Goal: Find specific page/section: Find specific page/section

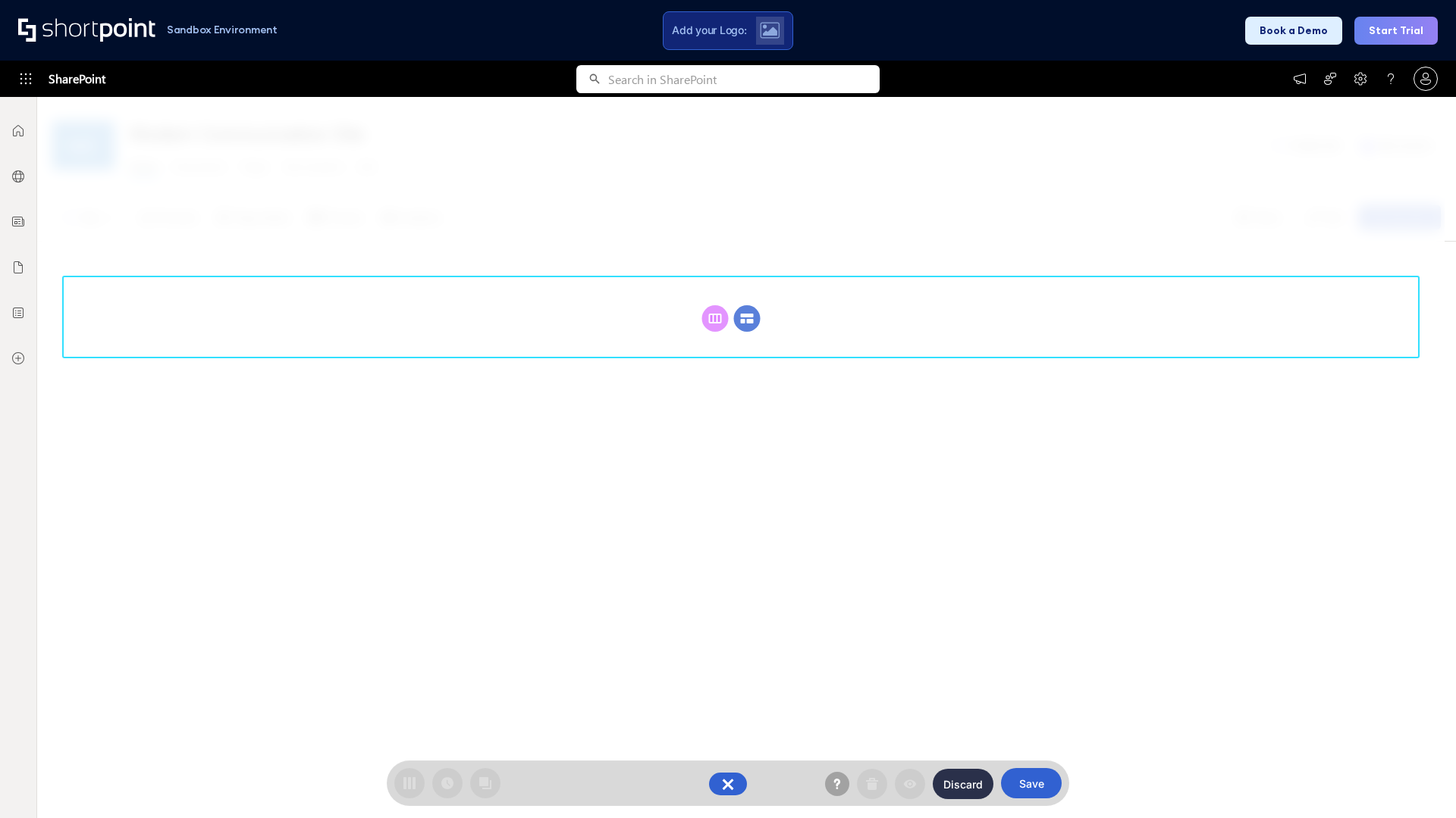
scroll to position [209, 0]
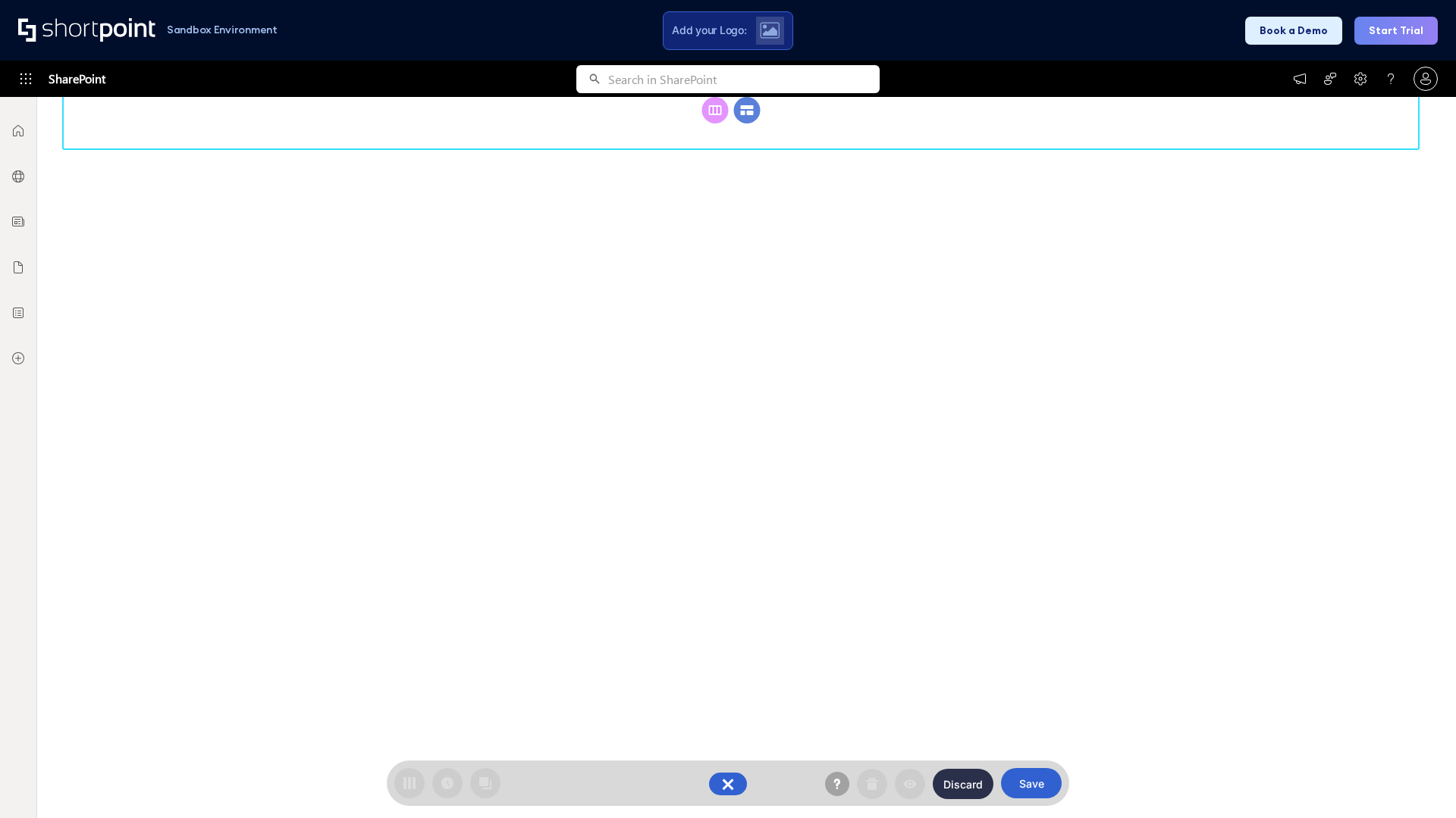
click at [746, 123] on circle at bounding box center [746, 110] width 26 height 26
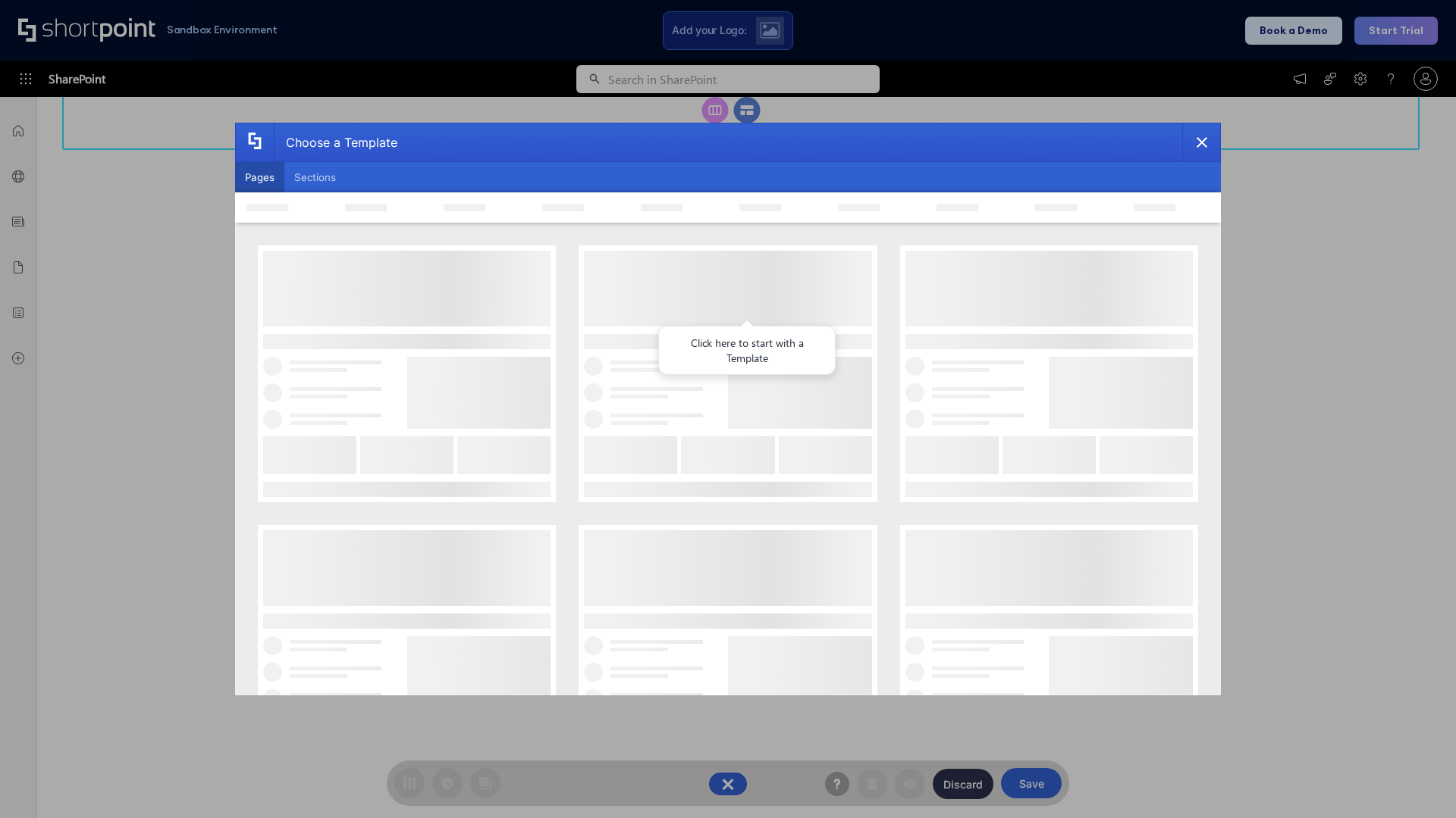
scroll to position [0, 0]
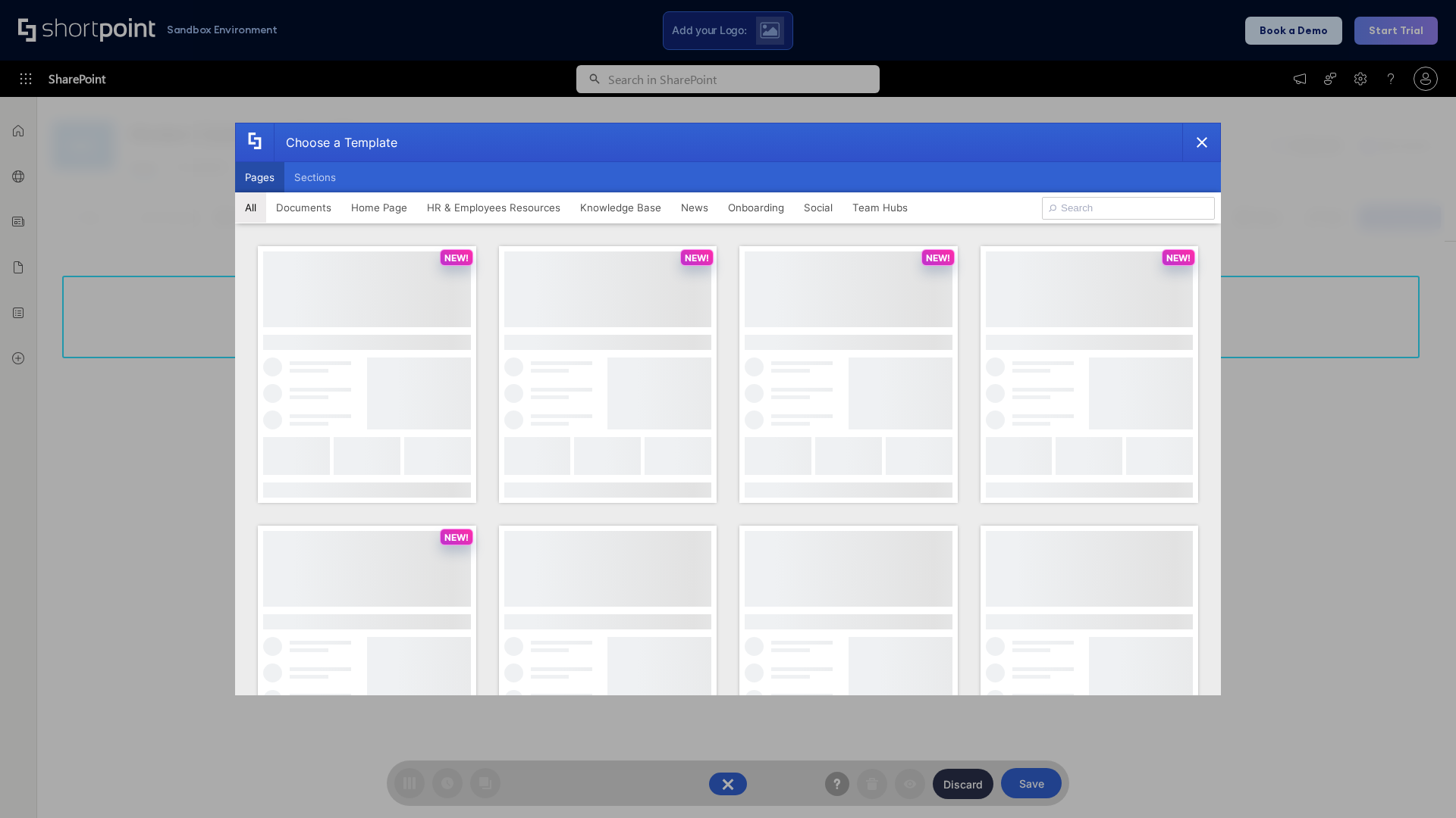
click at [259, 178] on button "Pages" at bounding box center [260, 178] width 50 height 30
type input "HR 2"
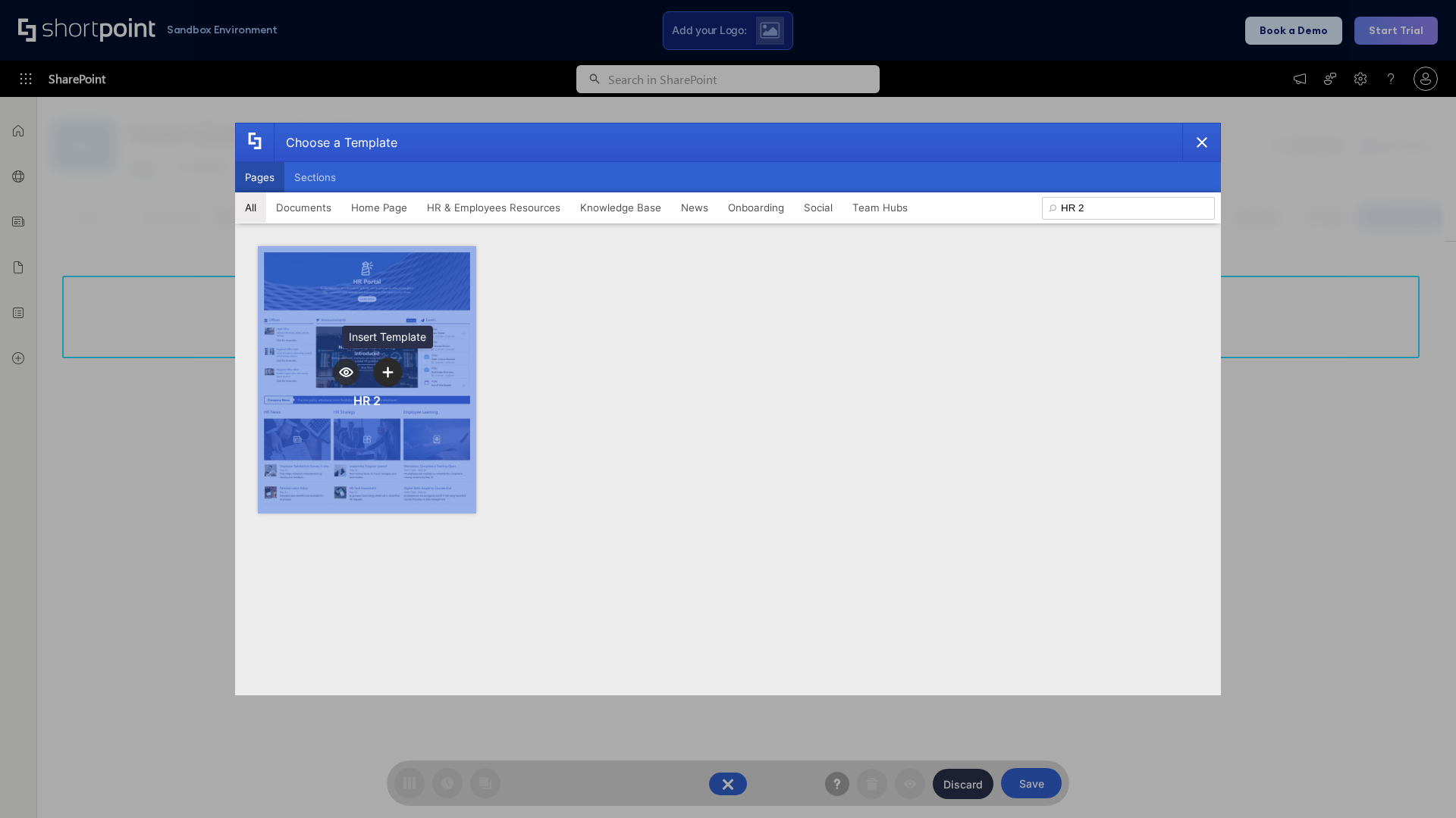
click at [387, 372] on icon "template selector" at bounding box center [387, 372] width 10 height 10
